Goal: Task Accomplishment & Management: Use online tool/utility

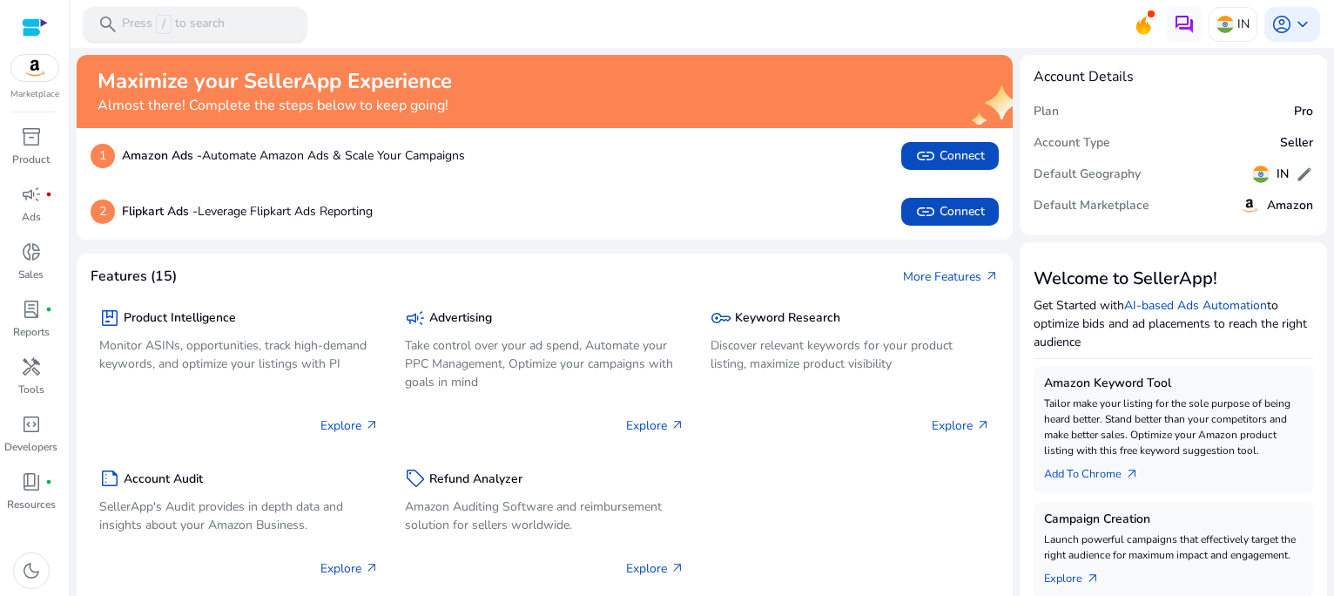
click at [225, 24] on div "search Press / to search" at bounding box center [195, 24] width 223 height 35
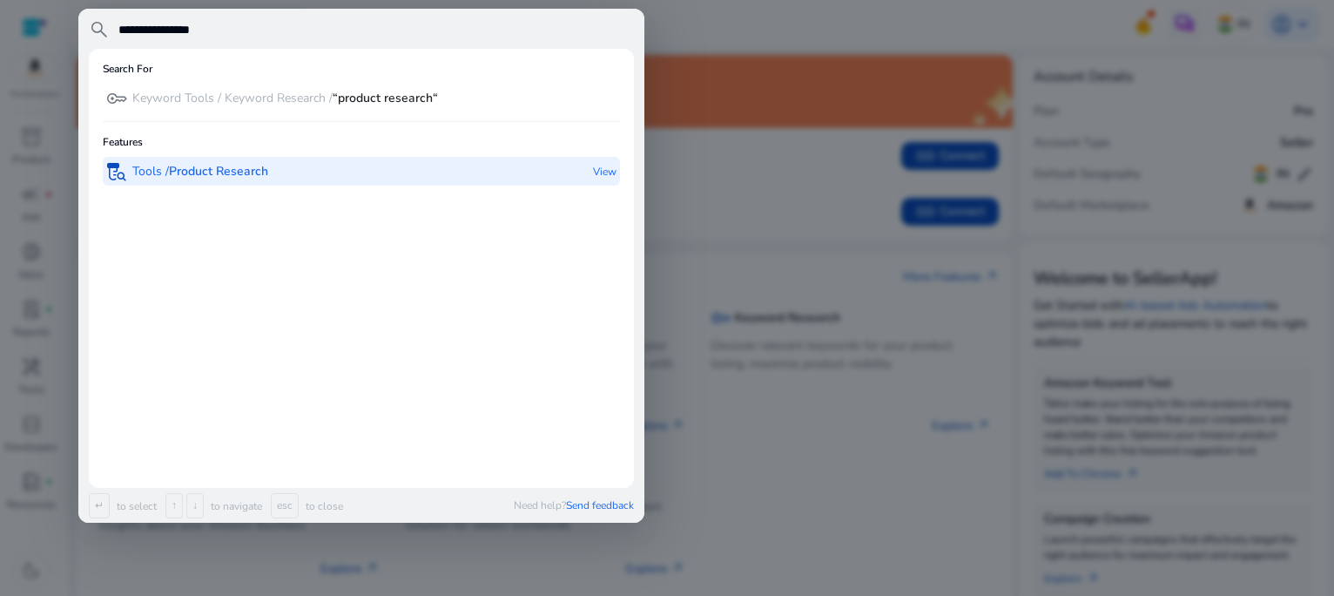
type input "**********"
click at [160, 166] on p "Tools / Product Research" at bounding box center [200, 171] width 136 height 17
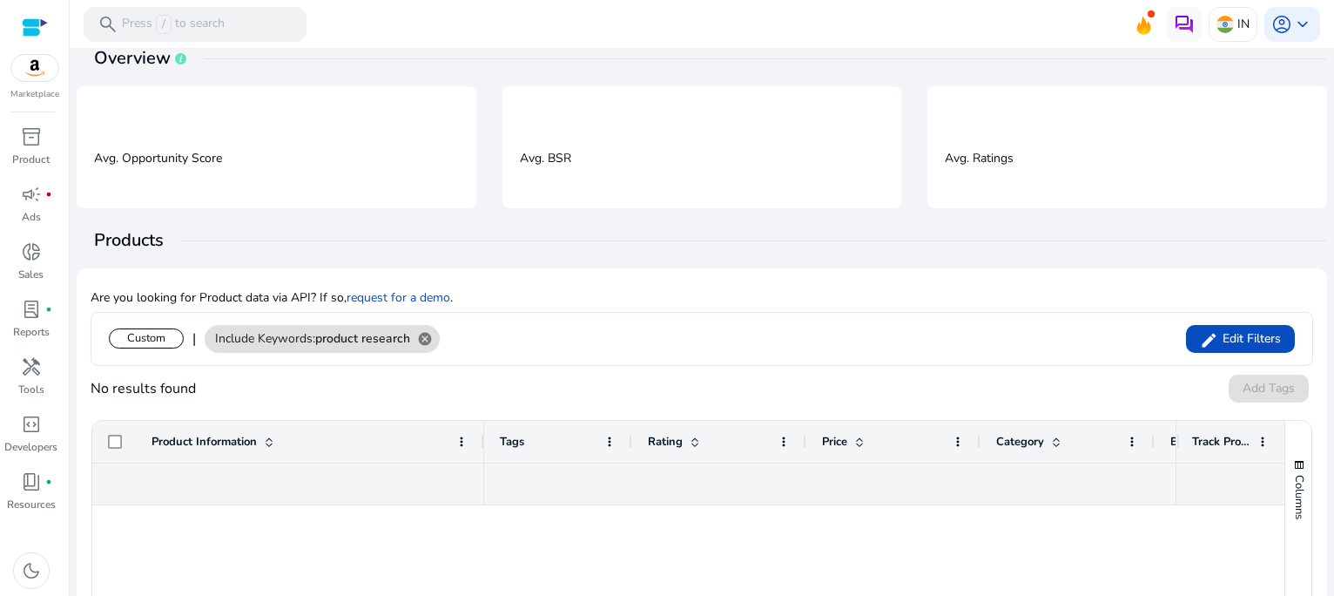
scroll to position [17, 0]
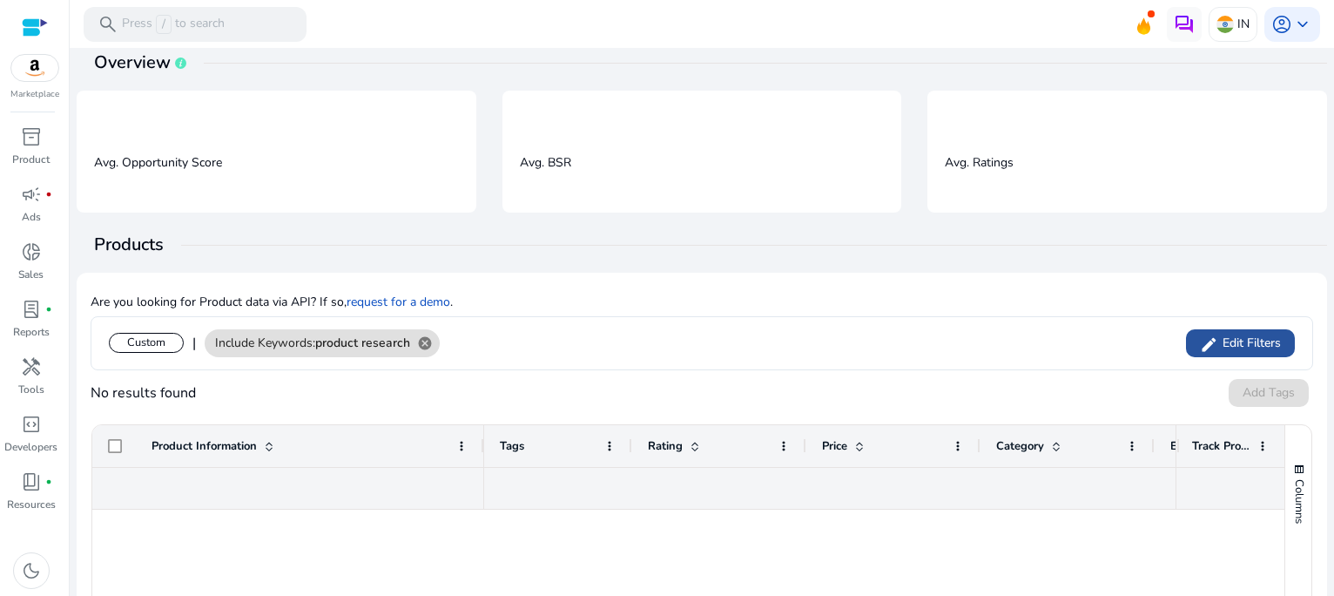
click at [1256, 338] on span "Edit Filters" at bounding box center [1249, 342] width 63 height 17
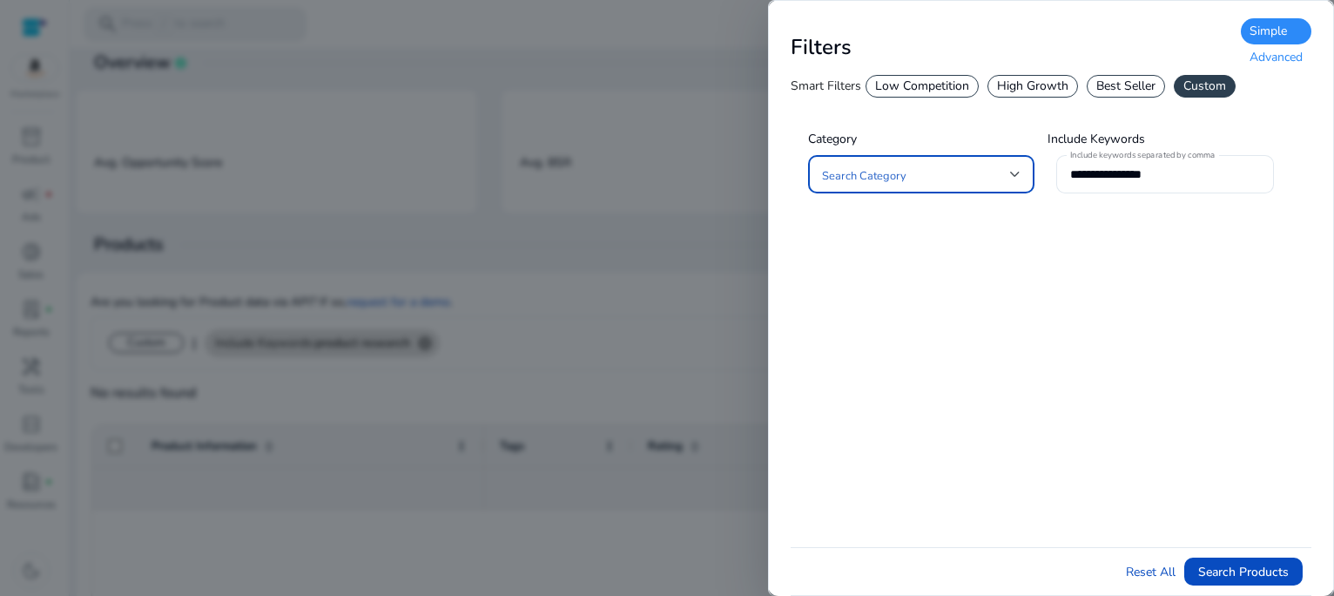
click at [1017, 175] on div at bounding box center [1015, 174] width 10 height 7
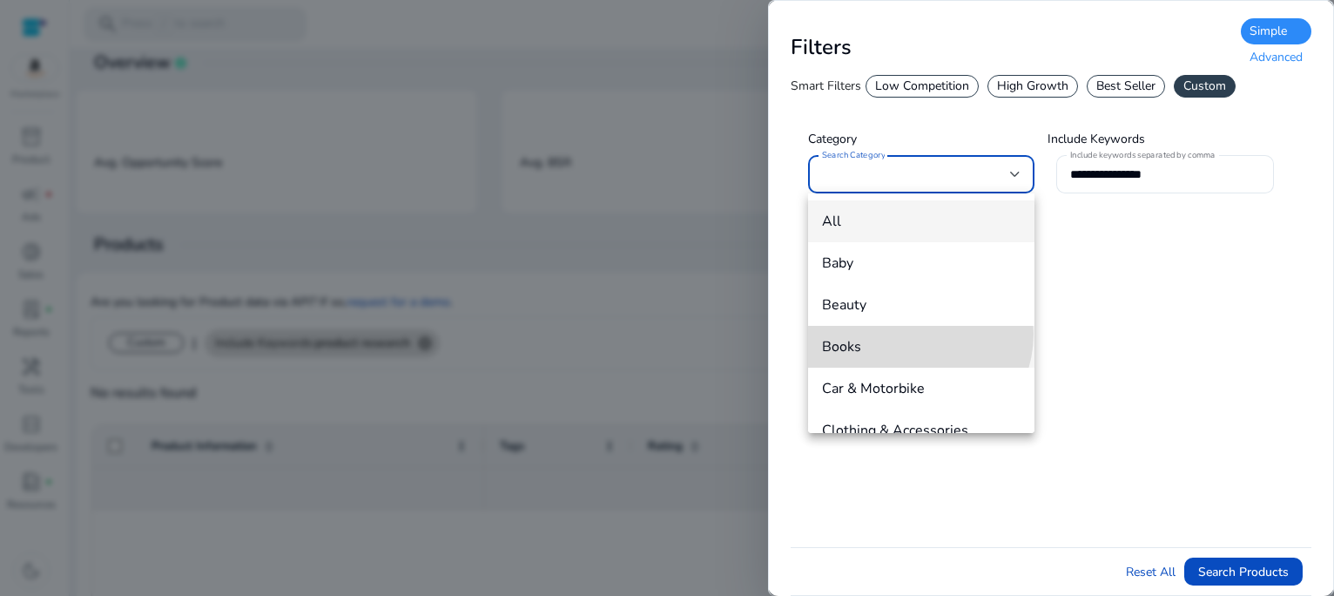
click at [912, 333] on mat-option "Books" at bounding box center [921, 347] width 226 height 42
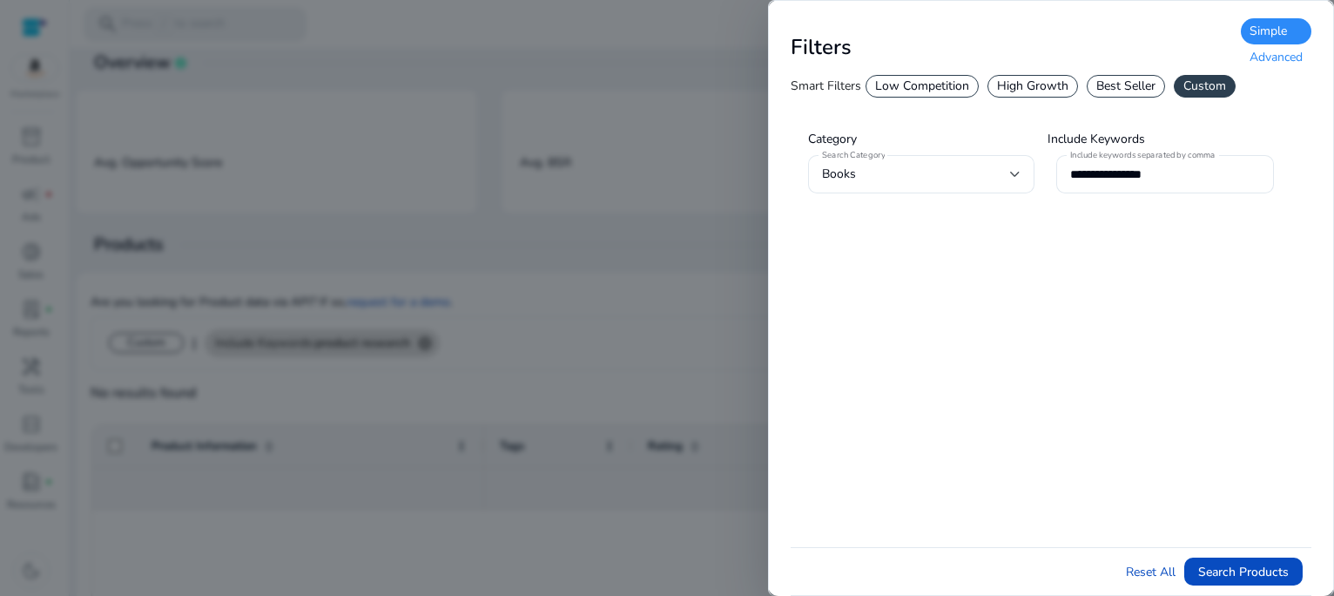
click at [1283, 68] on div "Advanced" at bounding box center [1276, 57] width 71 height 26
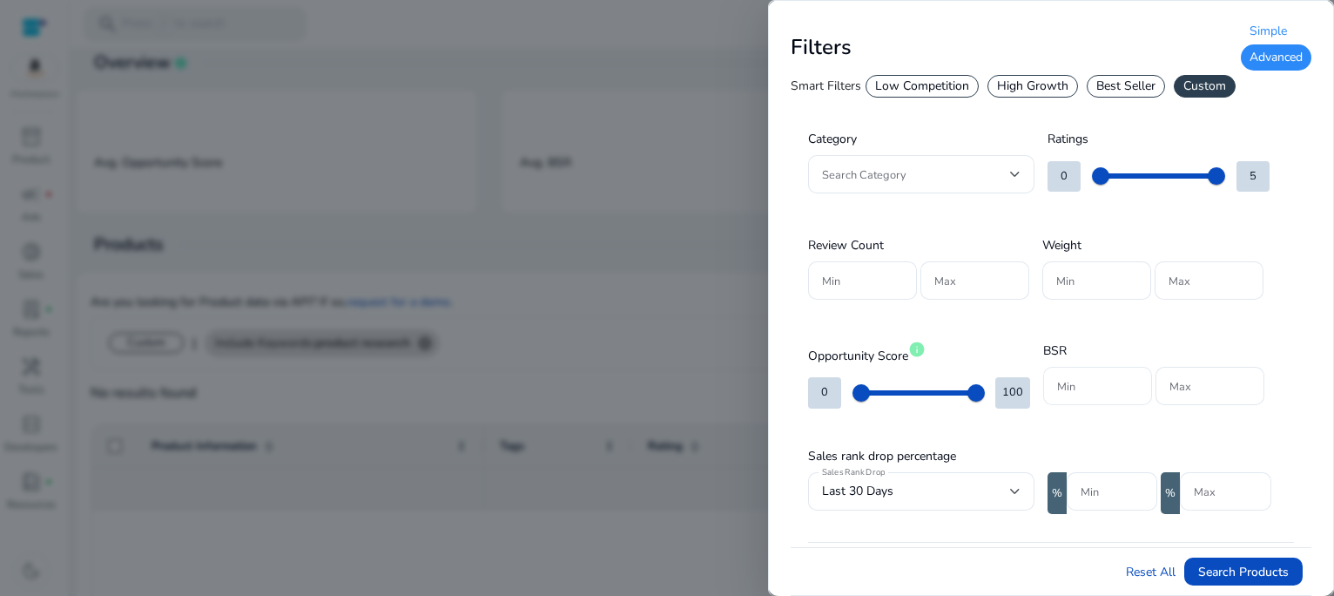
click at [1084, 395] on div at bounding box center [1097, 386] width 81 height 38
type input "*****"
click at [1193, 396] on div at bounding box center [1209, 386] width 81 height 38
click at [1188, 389] on input "Max" at bounding box center [1209, 385] width 81 height 19
type input "*****"
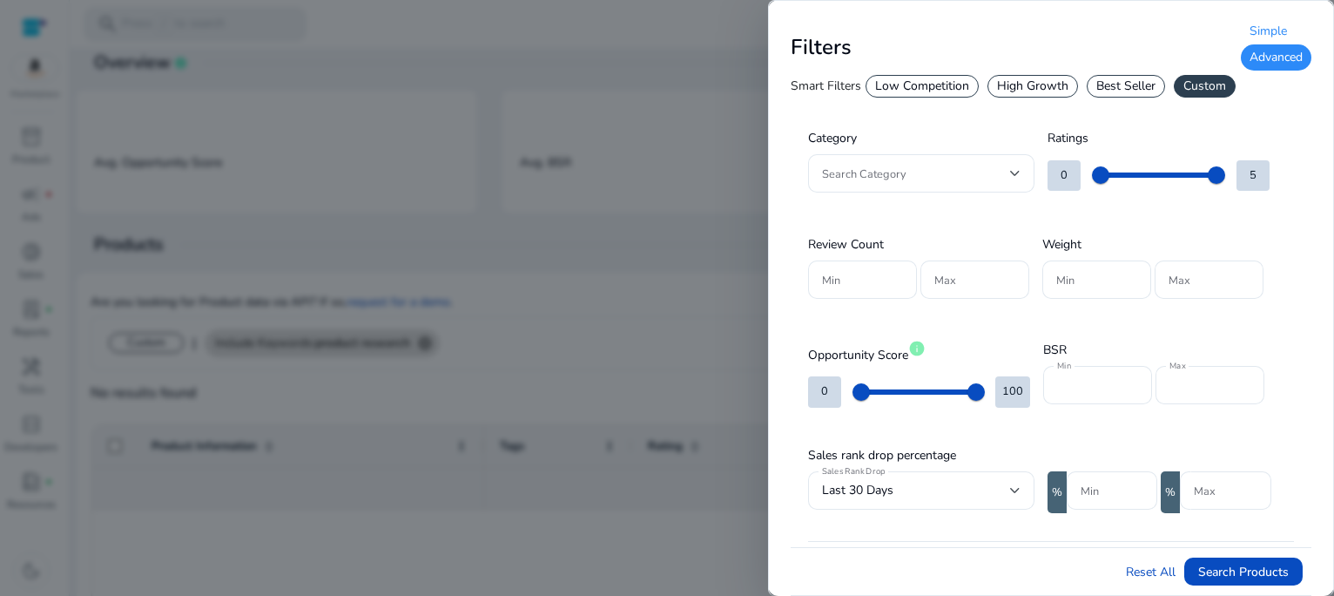
scroll to position [0, 0]
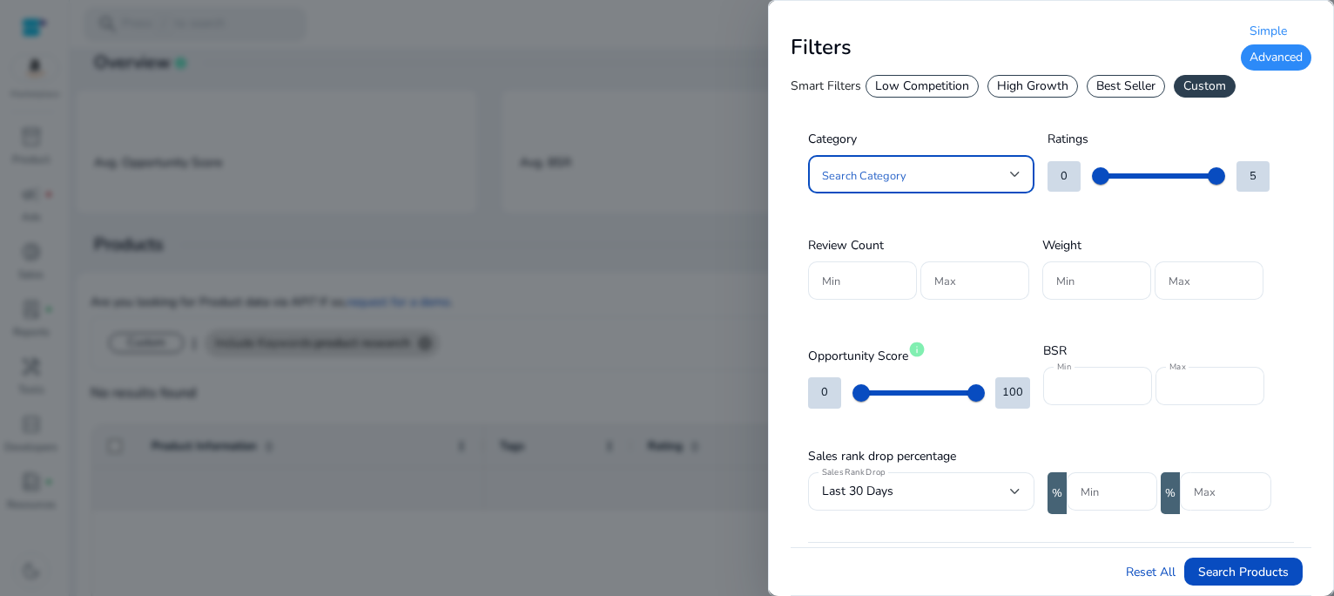
click at [1013, 165] on div at bounding box center [1015, 174] width 10 height 21
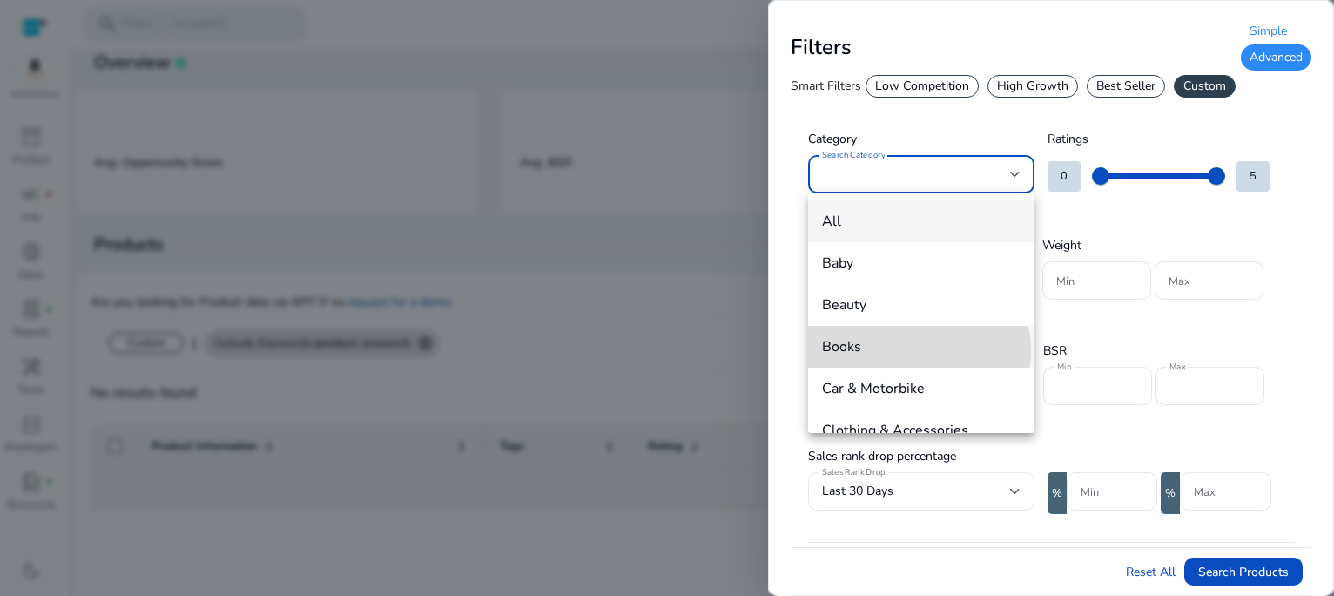
click at [914, 350] on span "Books" at bounding box center [921, 346] width 199 height 19
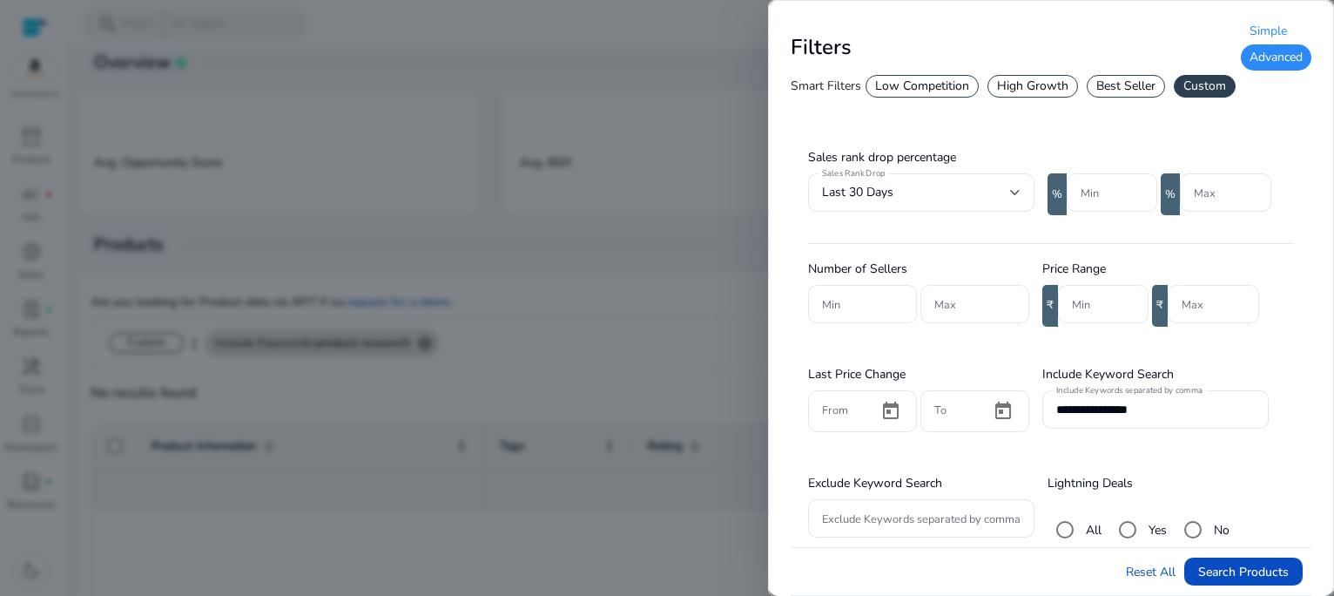
scroll to position [308, 0]
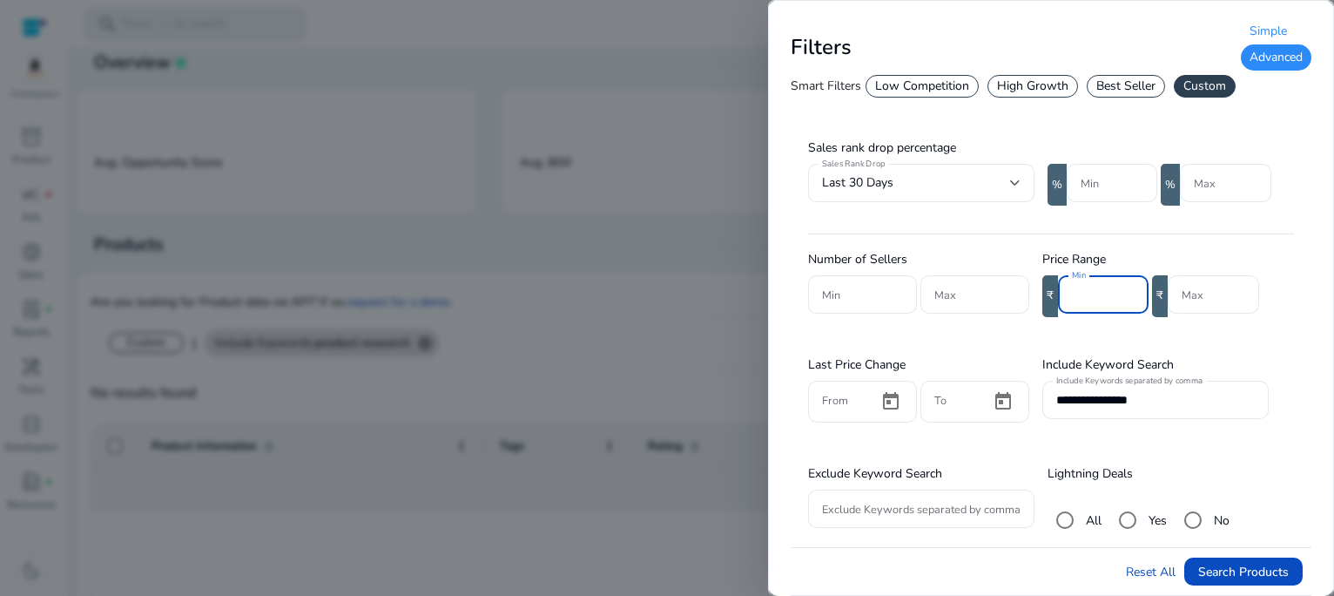
click at [1076, 296] on input "Min" at bounding box center [1103, 294] width 63 height 19
type input "***"
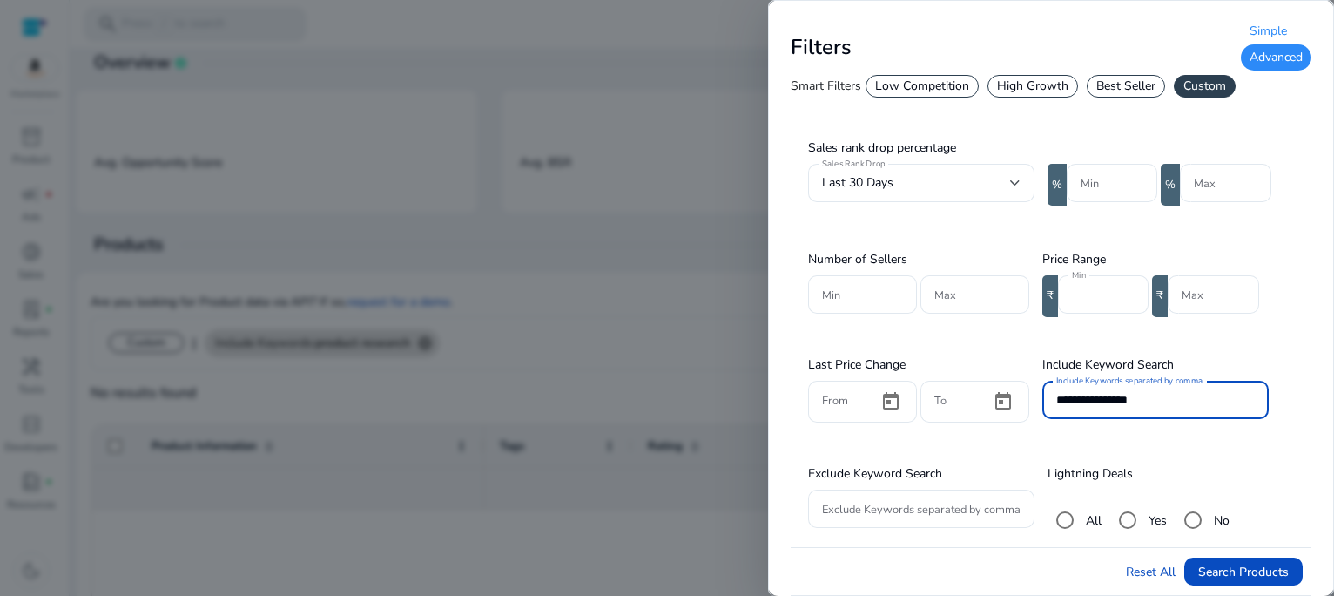
click at [1179, 392] on input "**********" at bounding box center [1155, 399] width 199 height 19
type input "*"
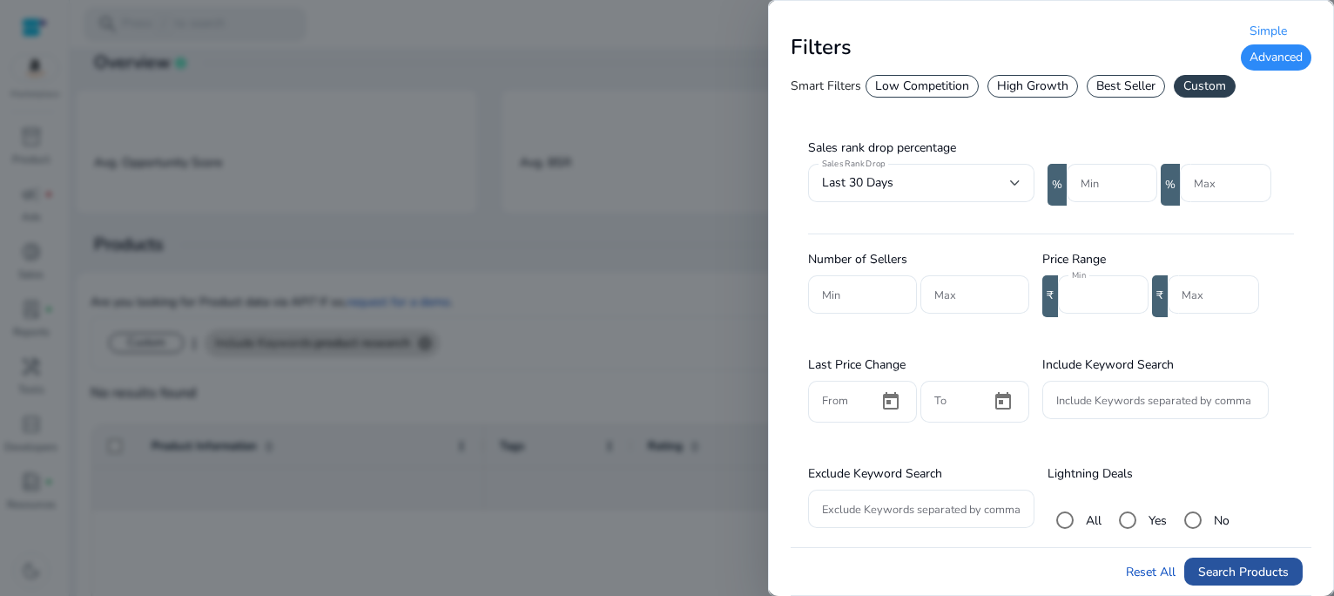
click at [1242, 559] on span "submit" at bounding box center [1243, 571] width 118 height 42
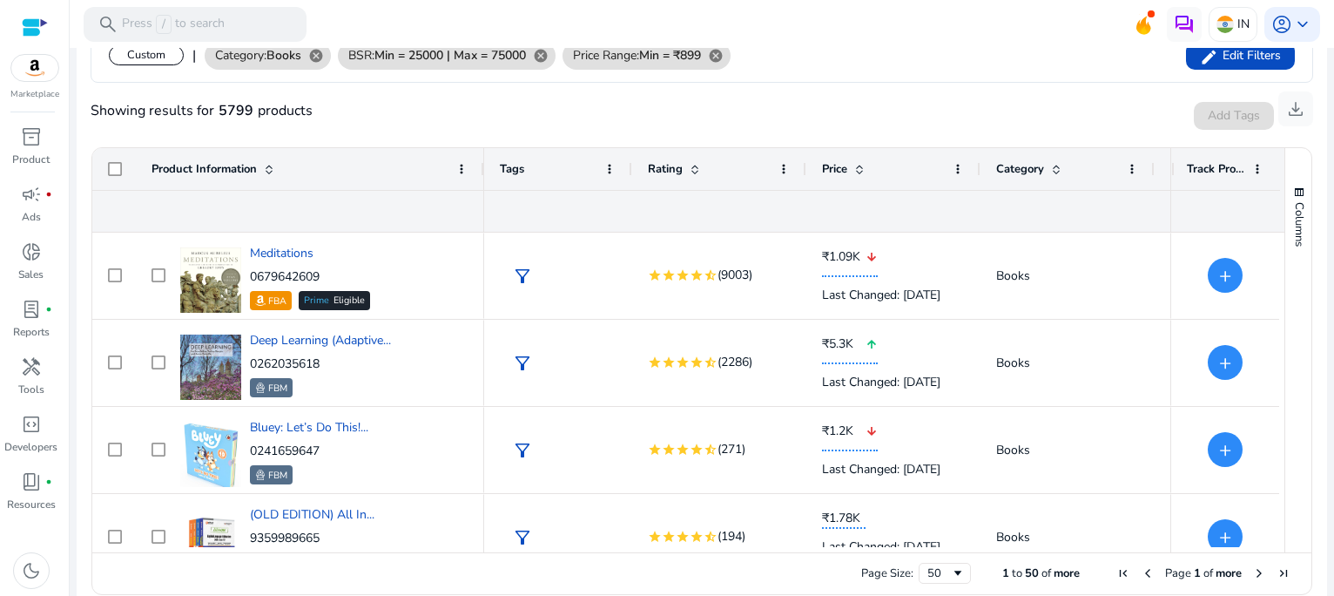
scroll to position [326, 0]
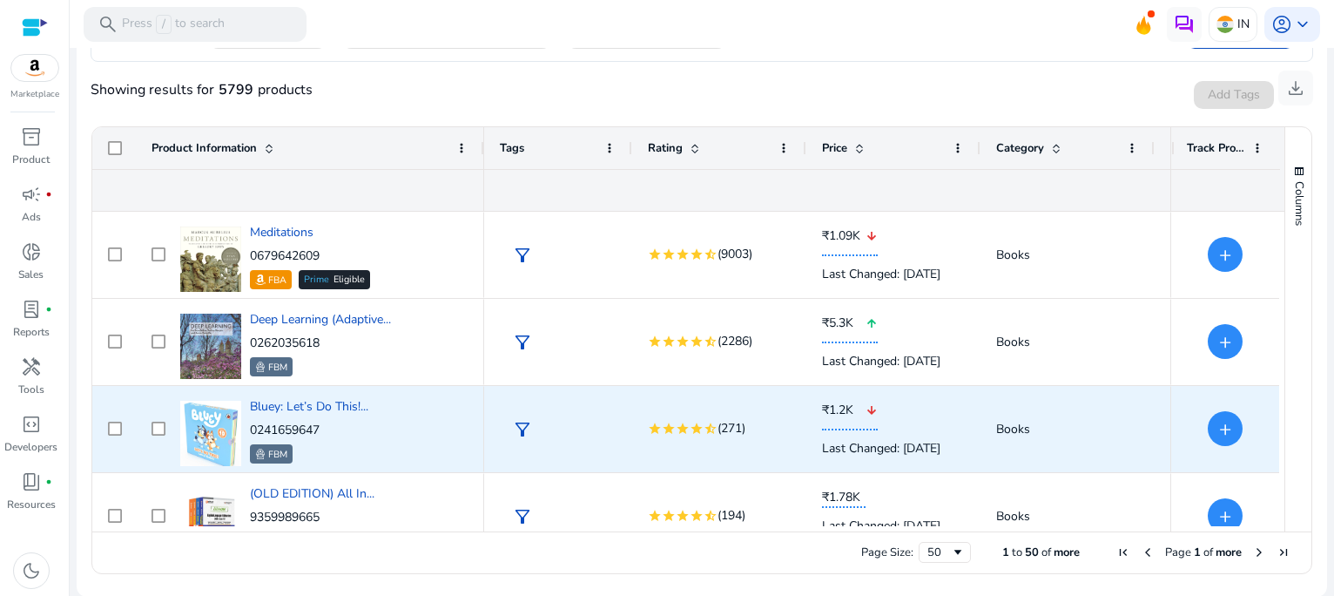
click at [380, 426] on div "Bluey: Let’s Do This!... 0241659647 FBM" at bounding box center [322, 429] width 293 height 74
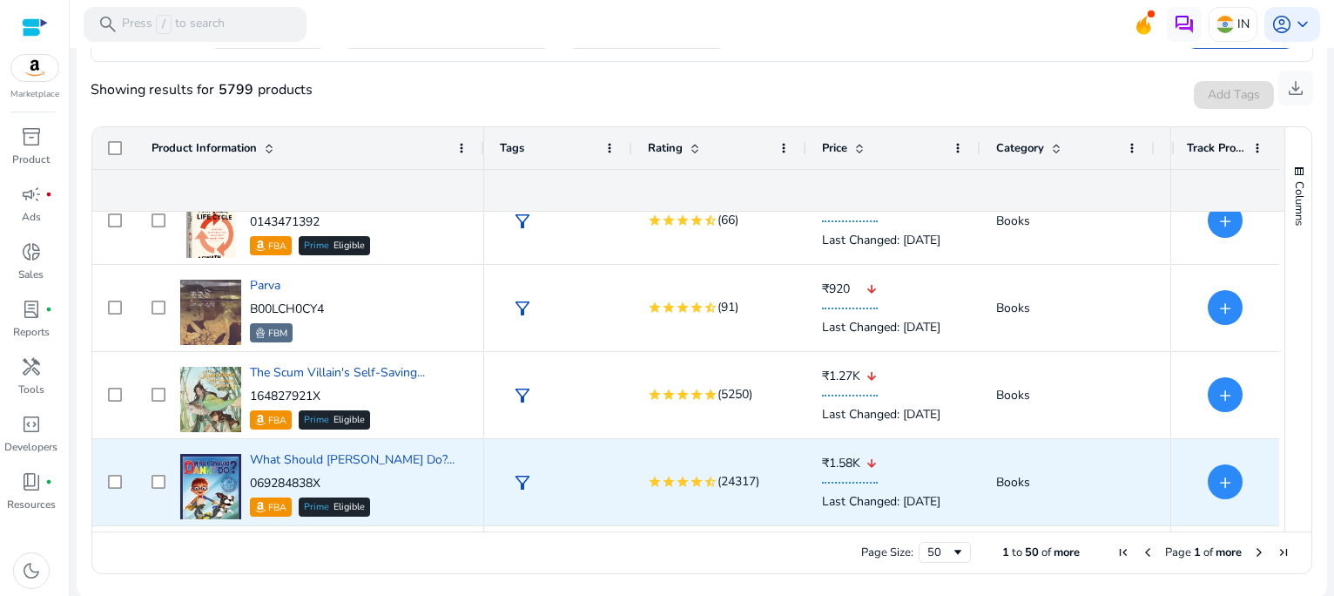
scroll to position [643, 0]
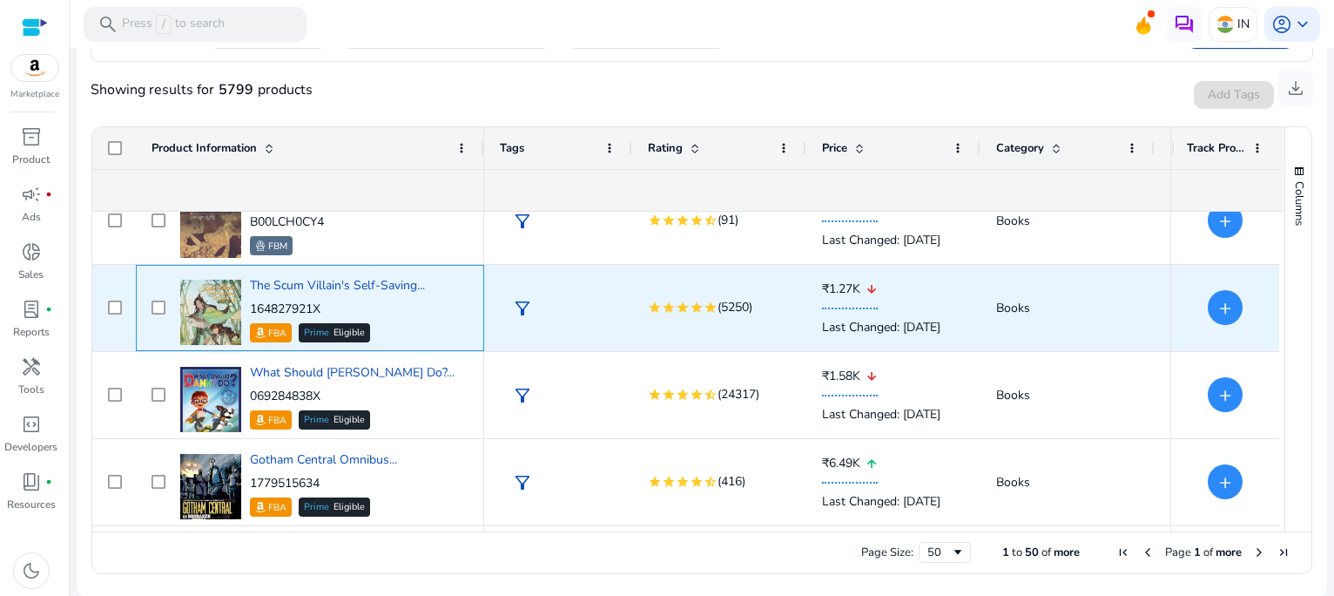
drag, startPoint x: 334, startPoint y: 306, endPoint x: 250, endPoint y: 316, distance: 85.0
click at [250, 316] on p "164827921X" at bounding box center [337, 308] width 175 height 17
copy p "164827921X"
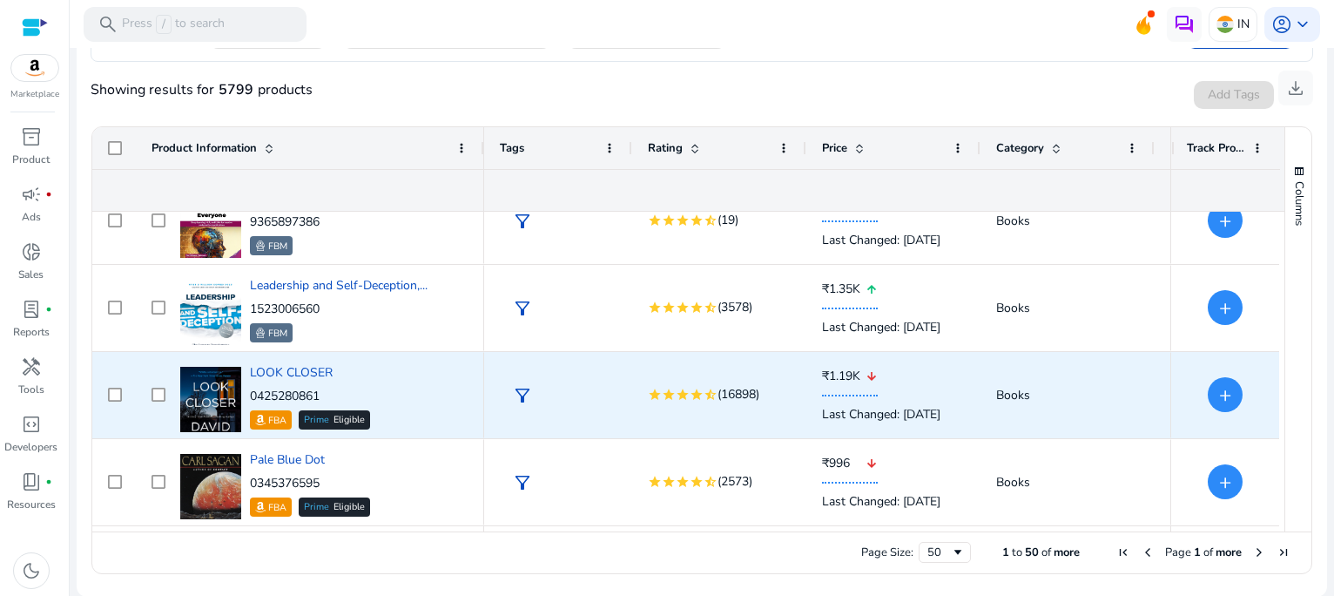
scroll to position [1340, 0]
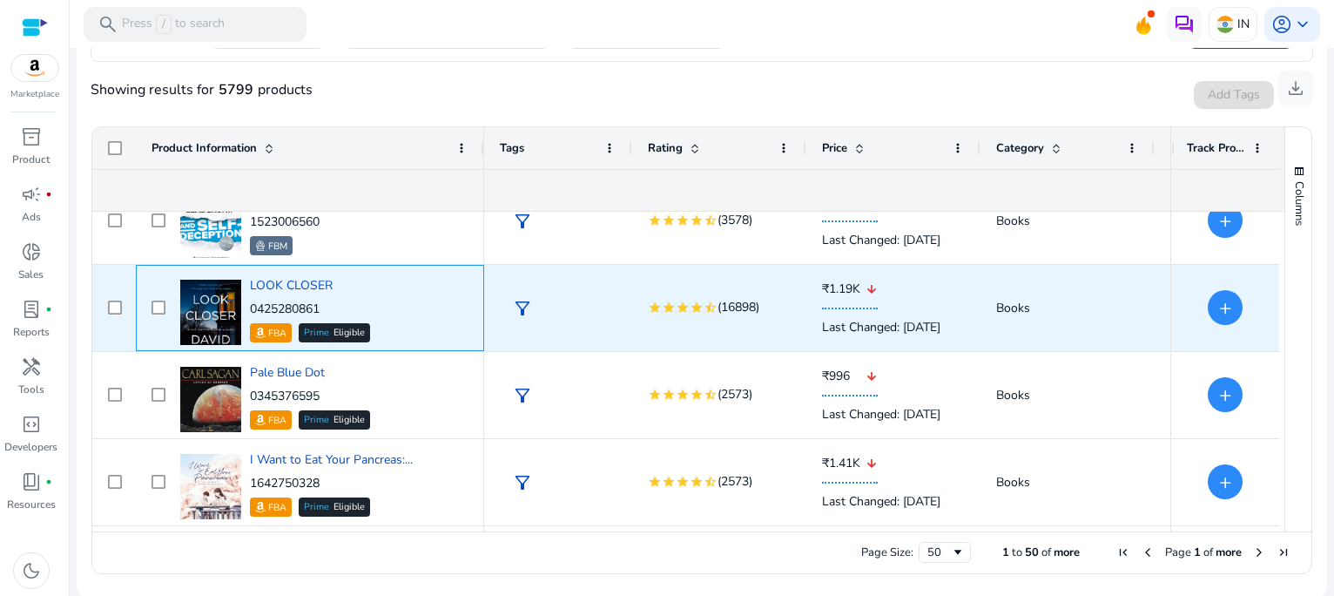
drag, startPoint x: 330, startPoint y: 306, endPoint x: 248, endPoint y: 309, distance: 81.9
click at [248, 309] on div "LOOK CLOSER 0425280861 FBA Prime Eligible" at bounding box center [322, 308] width 293 height 74
copy p "0425280861"
click at [248, 309] on div "LOOK CLOSER 0425280861 FBA Prime Eligible" at bounding box center [322, 308] width 293 height 74
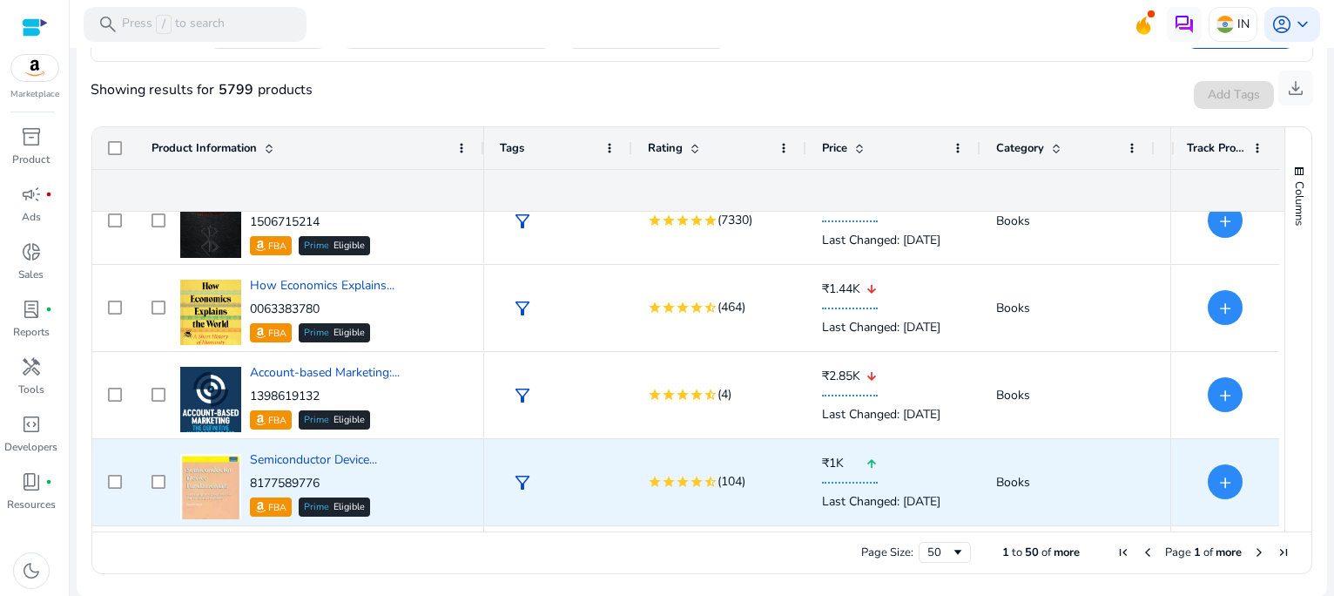
scroll to position [0, 0]
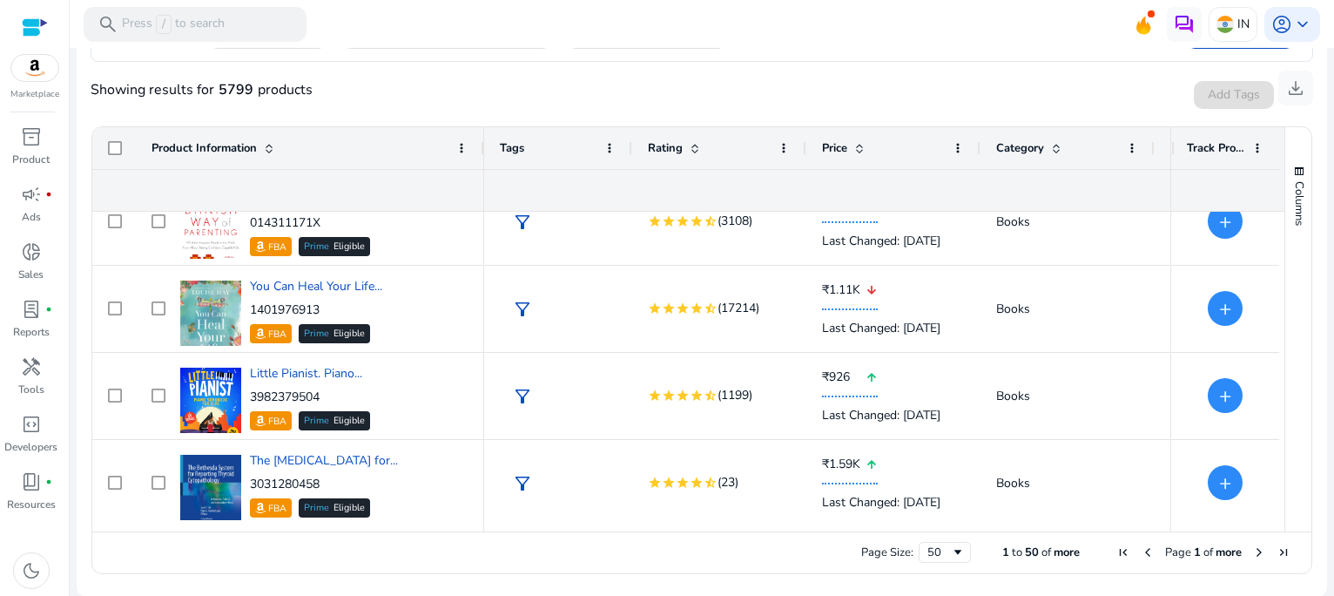
click at [1252, 547] on span "Next Page" at bounding box center [1259, 552] width 14 height 14
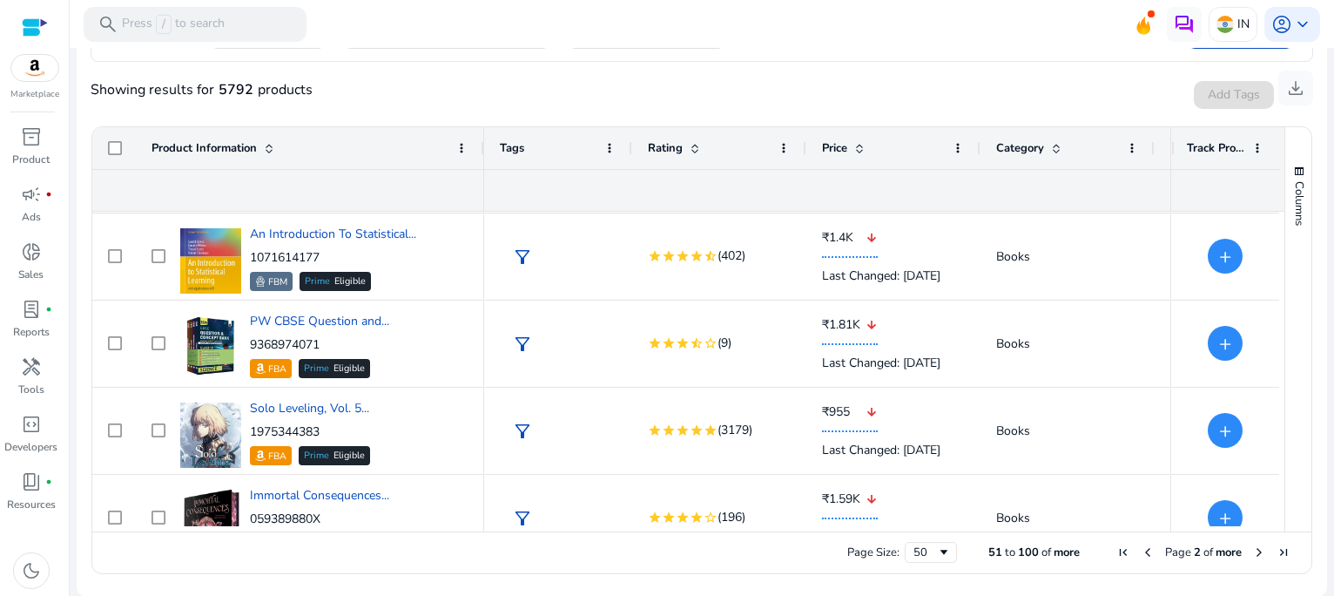
scroll to position [462, 0]
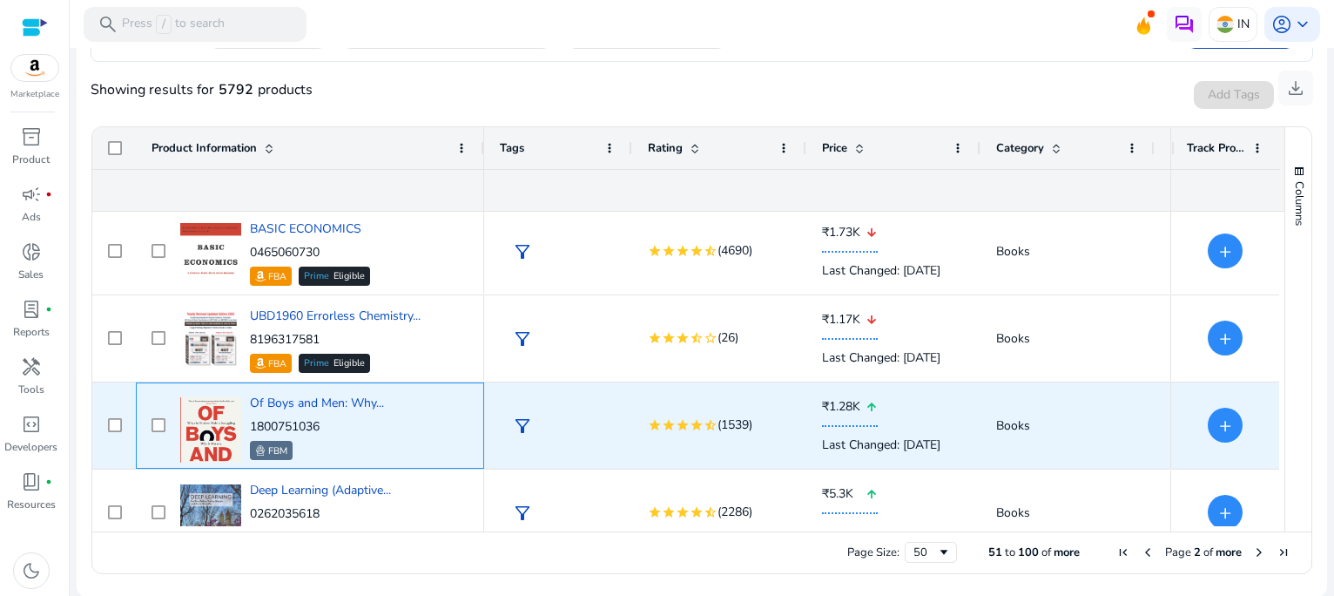
drag, startPoint x: 328, startPoint y: 426, endPoint x: 252, endPoint y: 419, distance: 76.1
click at [252, 419] on p "1800751036" at bounding box center [317, 426] width 134 height 17
copy p "1800751036"
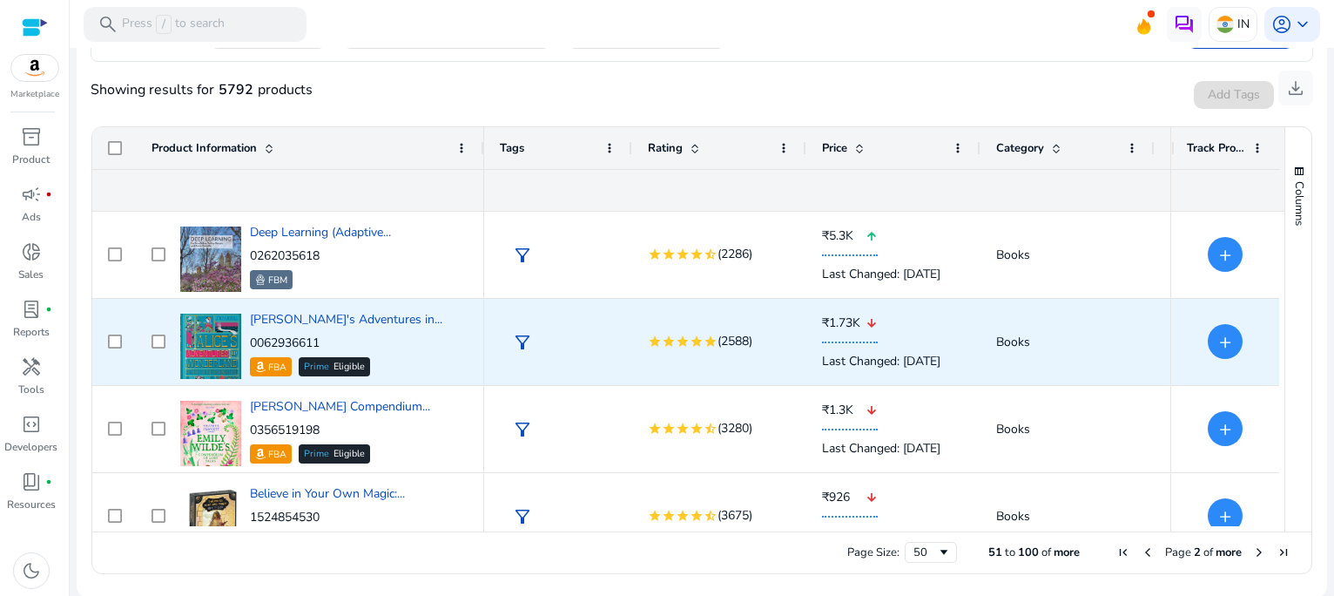
scroll to position [1741, 0]
drag, startPoint x: 327, startPoint y: 340, endPoint x: 247, endPoint y: 345, distance: 80.2
click at [247, 345] on div "Alice's Adventures in... 0062936611 FBA Prime Eligible" at bounding box center [322, 342] width 293 height 74
copy p "0062936611"
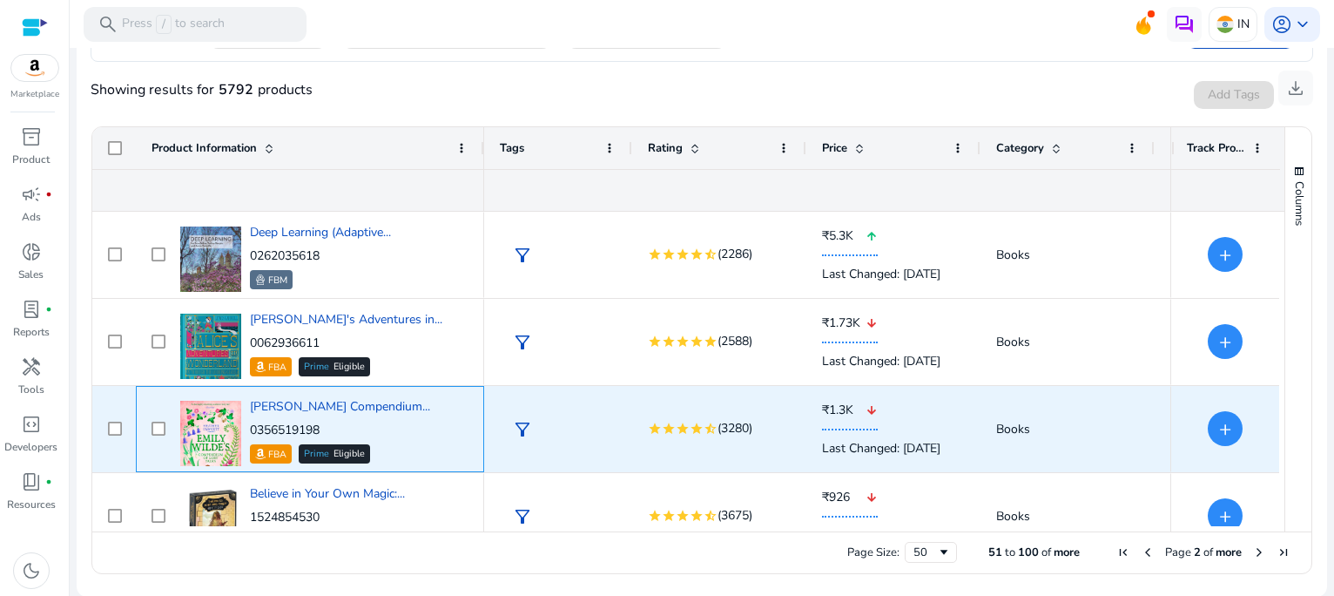
drag, startPoint x: 327, startPoint y: 426, endPoint x: 247, endPoint y: 424, distance: 80.1
click at [247, 424] on div "Emily Wilde's Compendium... 0356519198 FBA Prime Eligible" at bounding box center [322, 429] width 293 height 74
copy p "0356519198"
